Goal: Obtain resource: Download file/media

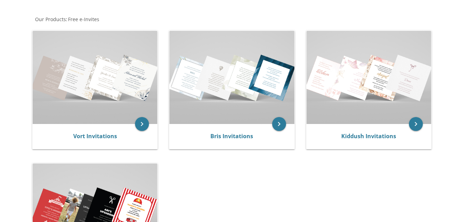
scroll to position [123, 0]
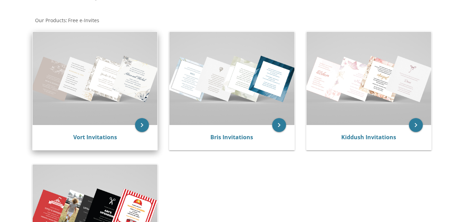
click at [85, 95] on img at bounding box center [95, 78] width 124 height 93
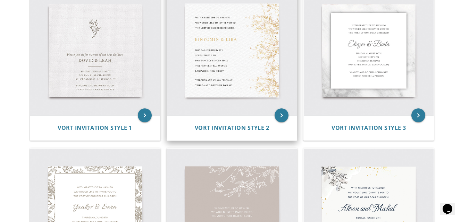
click at [242, 68] on img at bounding box center [232, 51] width 130 height 130
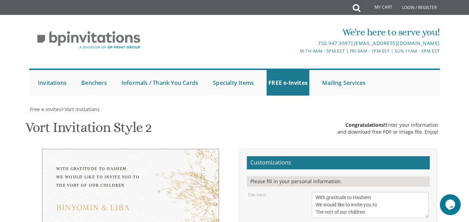
scroll to position [69, 0]
drag, startPoint x: 368, startPoint y: 145, endPoint x: 294, endPoint y: 118, distance: 77.8
